Goal: Find contact information: Obtain details needed to contact an individual or organization

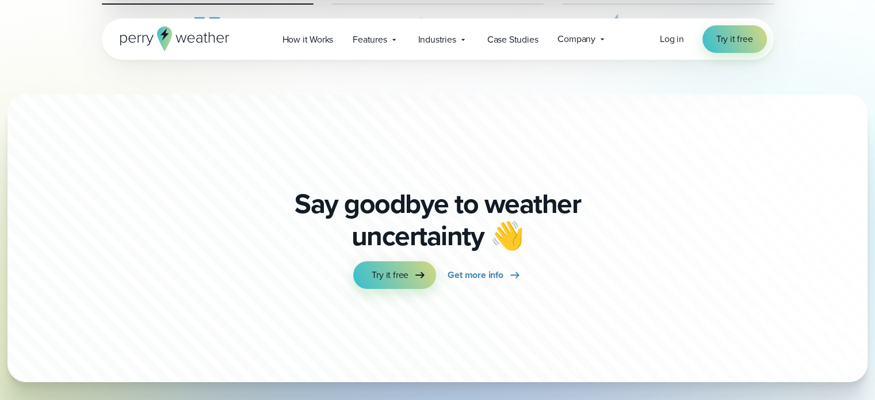
scroll to position [3971, 0]
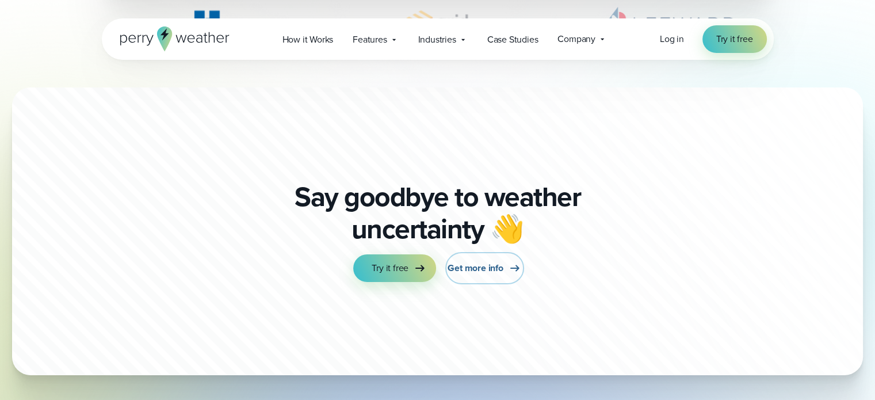
click at [469, 261] on span "Get more info" at bounding box center [475, 268] width 55 height 14
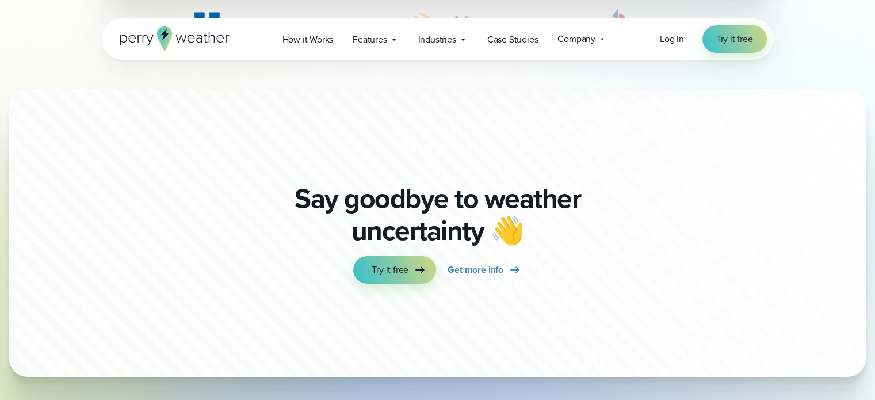
scroll to position [3971, 0]
